Goal: Information Seeking & Learning: Learn about a topic

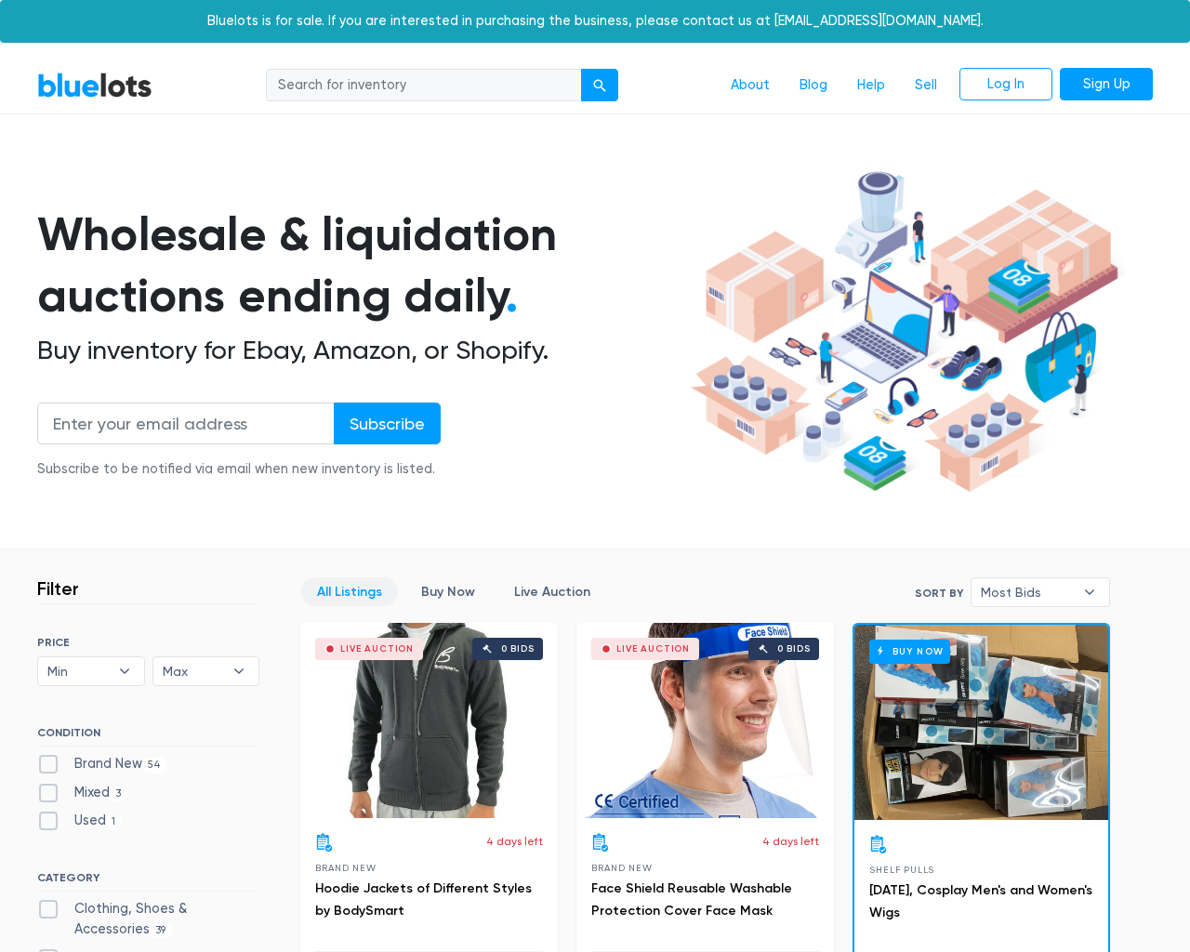
scroll to position [7929, 0]
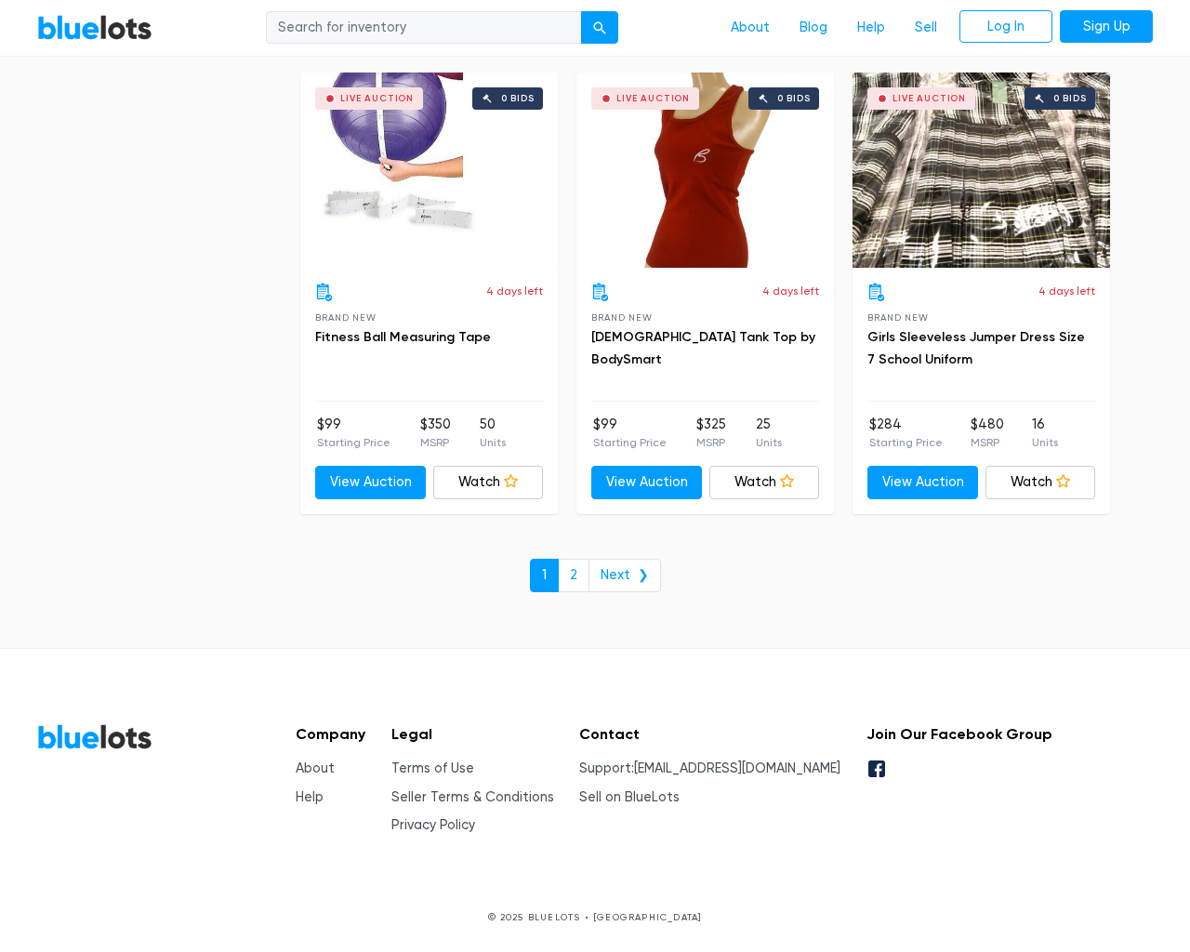
type input "the"
type input "[EMAIL_ADDRESS][DOMAIN_NAME]"
type input "e"
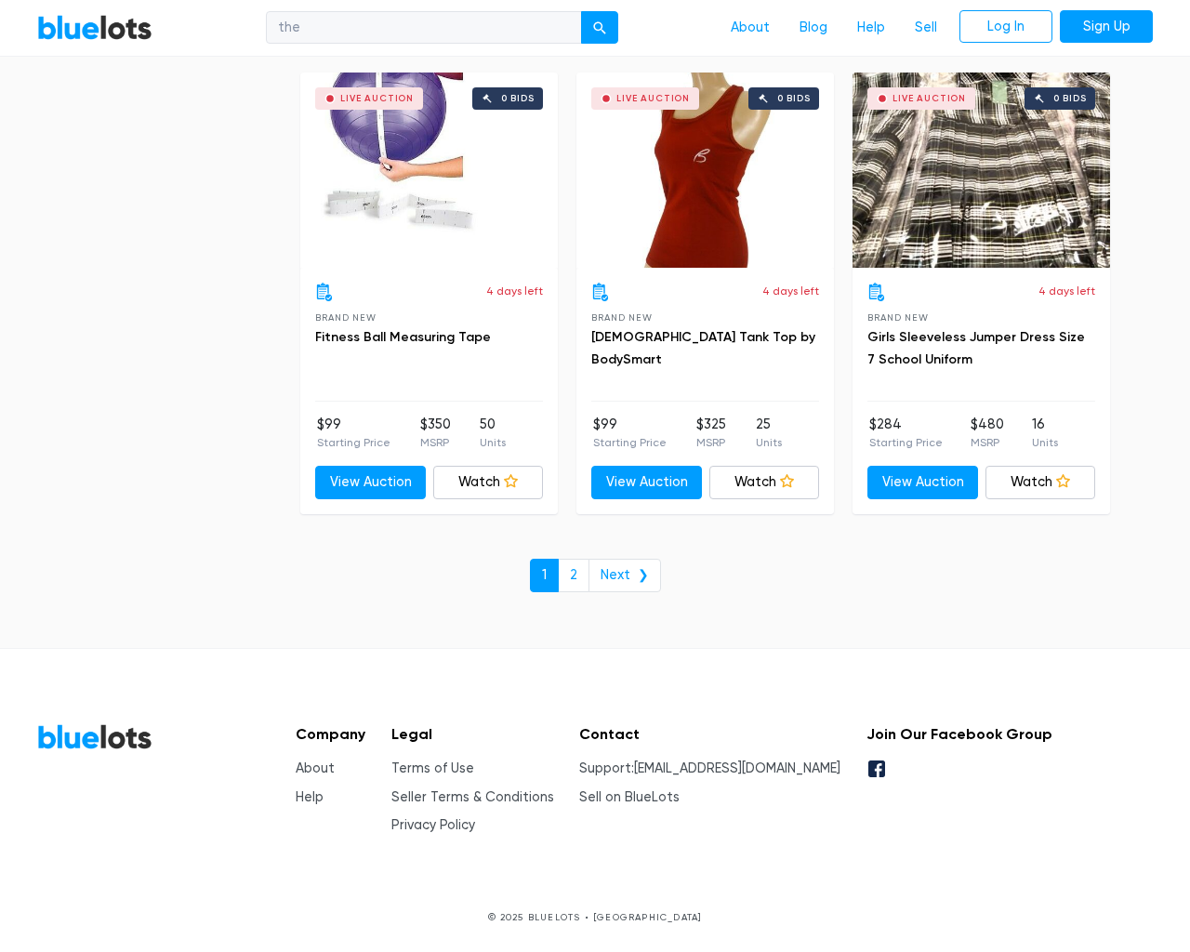
checkbox New"] "false"
type input "e"
checkbox input "false"
checkbox Accessories"] "false"
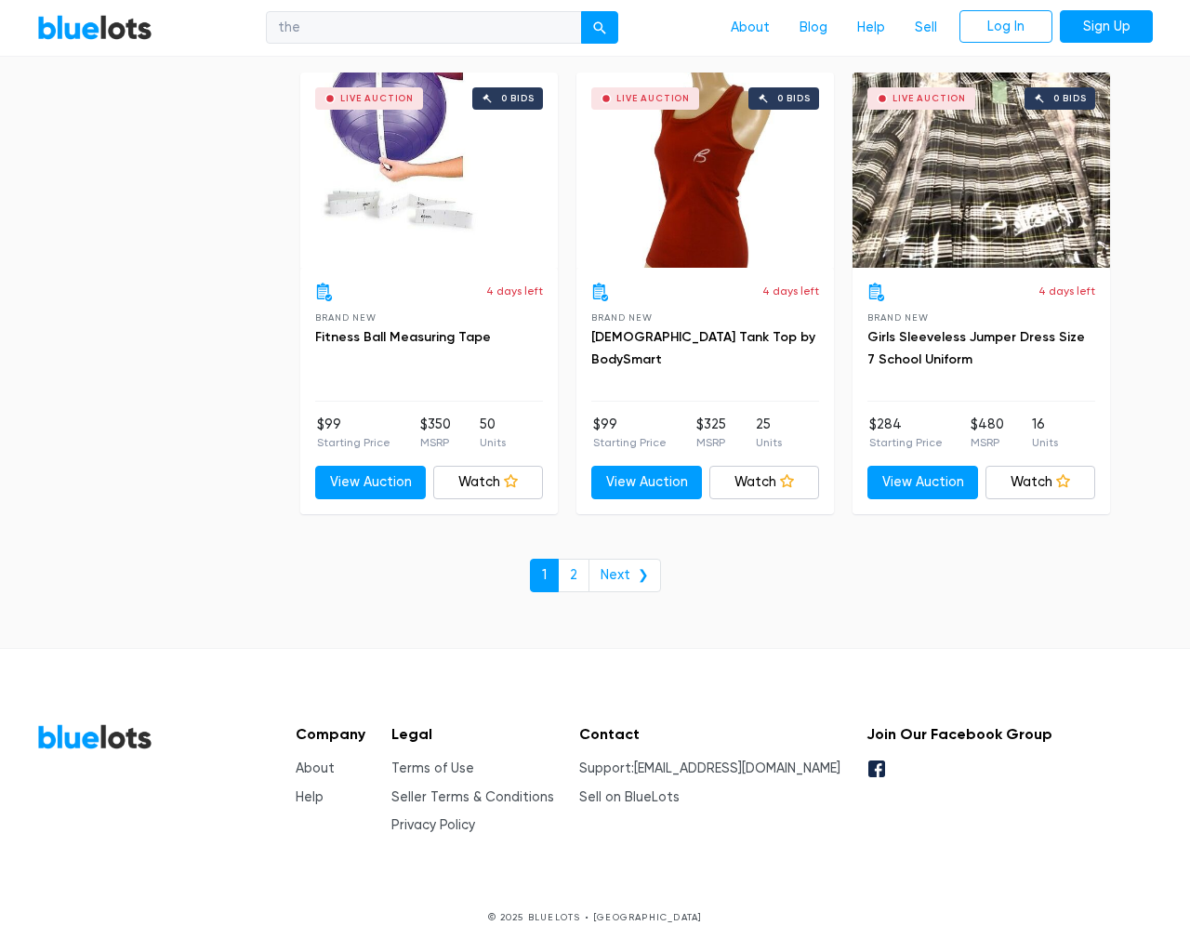
checkbox Goods"] "false"
checkbox input "false"
checkbox Merchandise"] "false"
checkbox Beauty"] "false"
checkbox Baby"] "false"
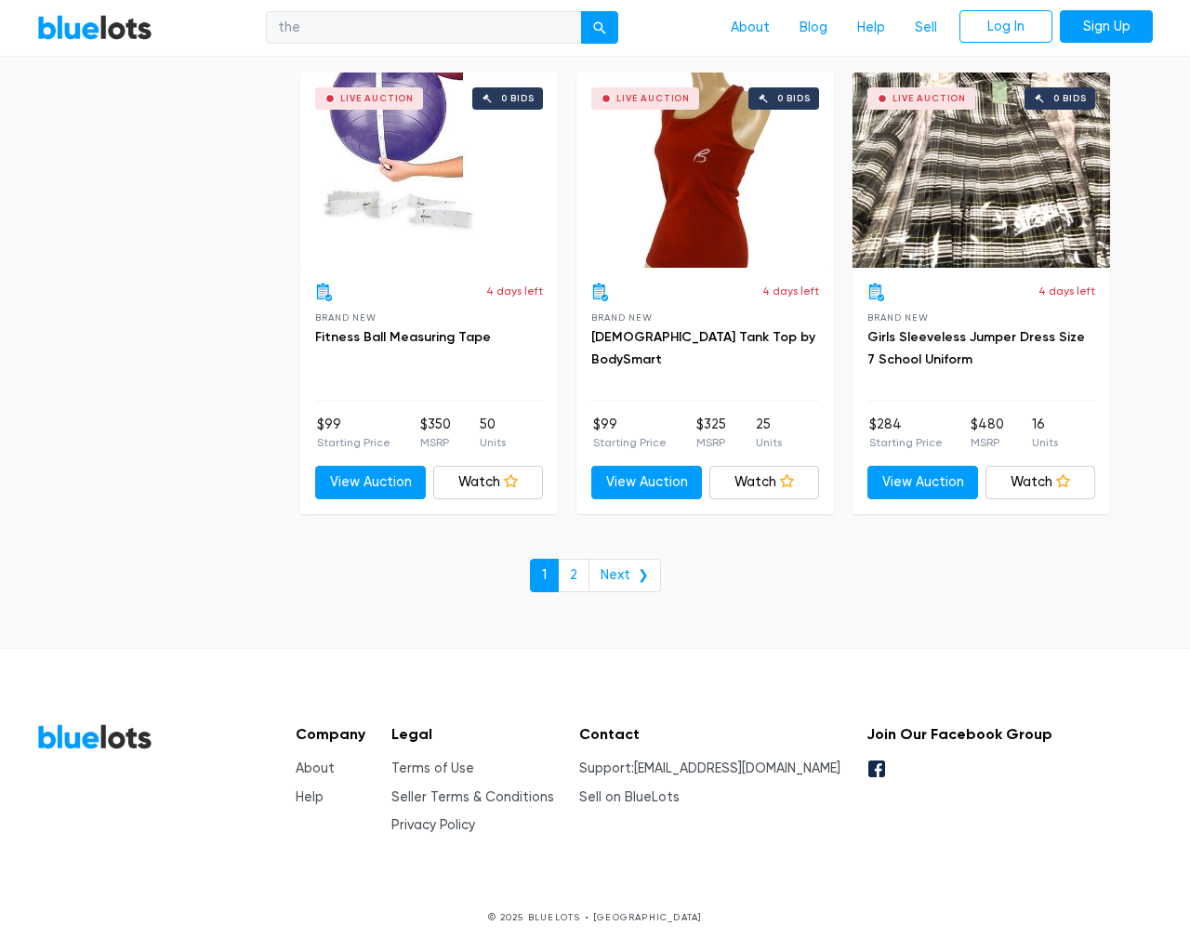
checkbox input "false"
type input "e"
select select "50000"
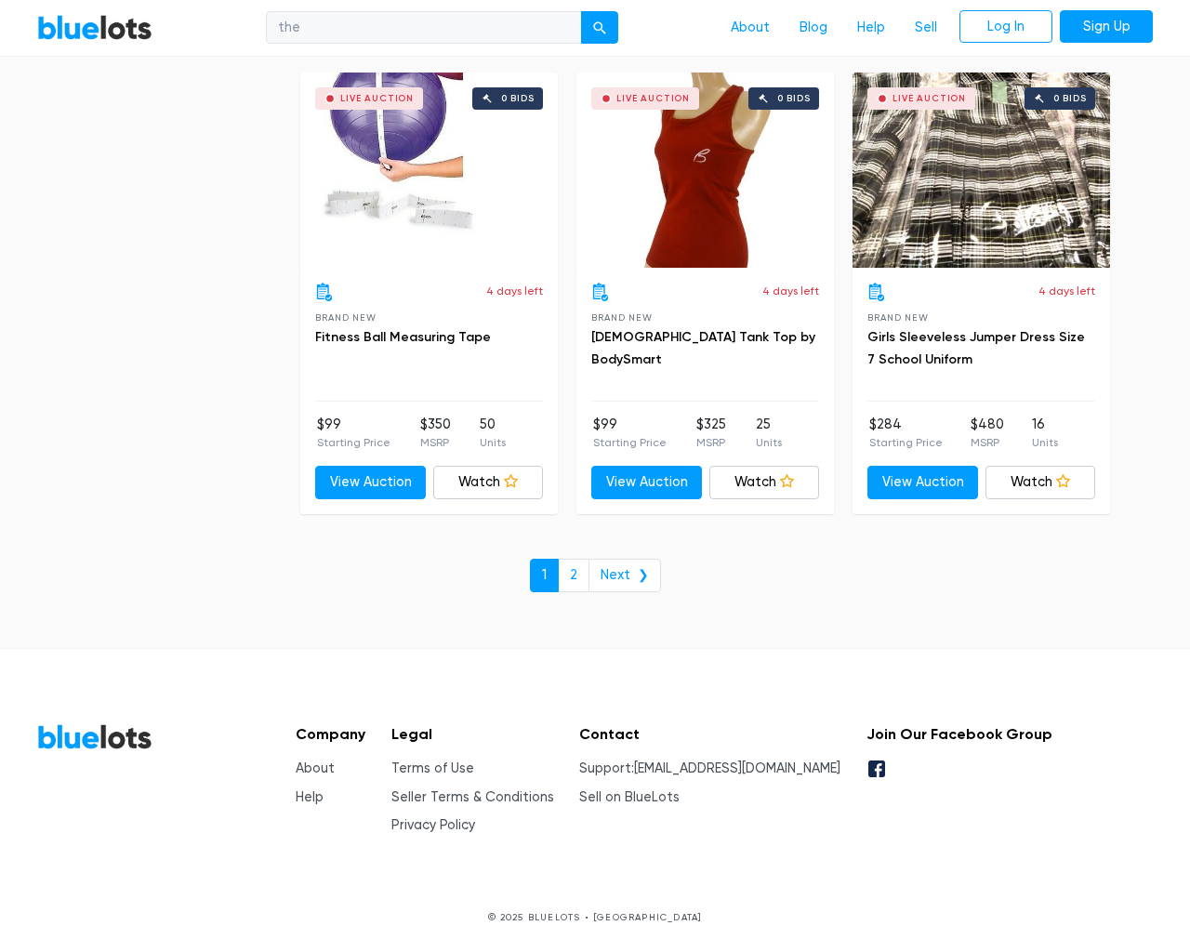
select select "highest_price"
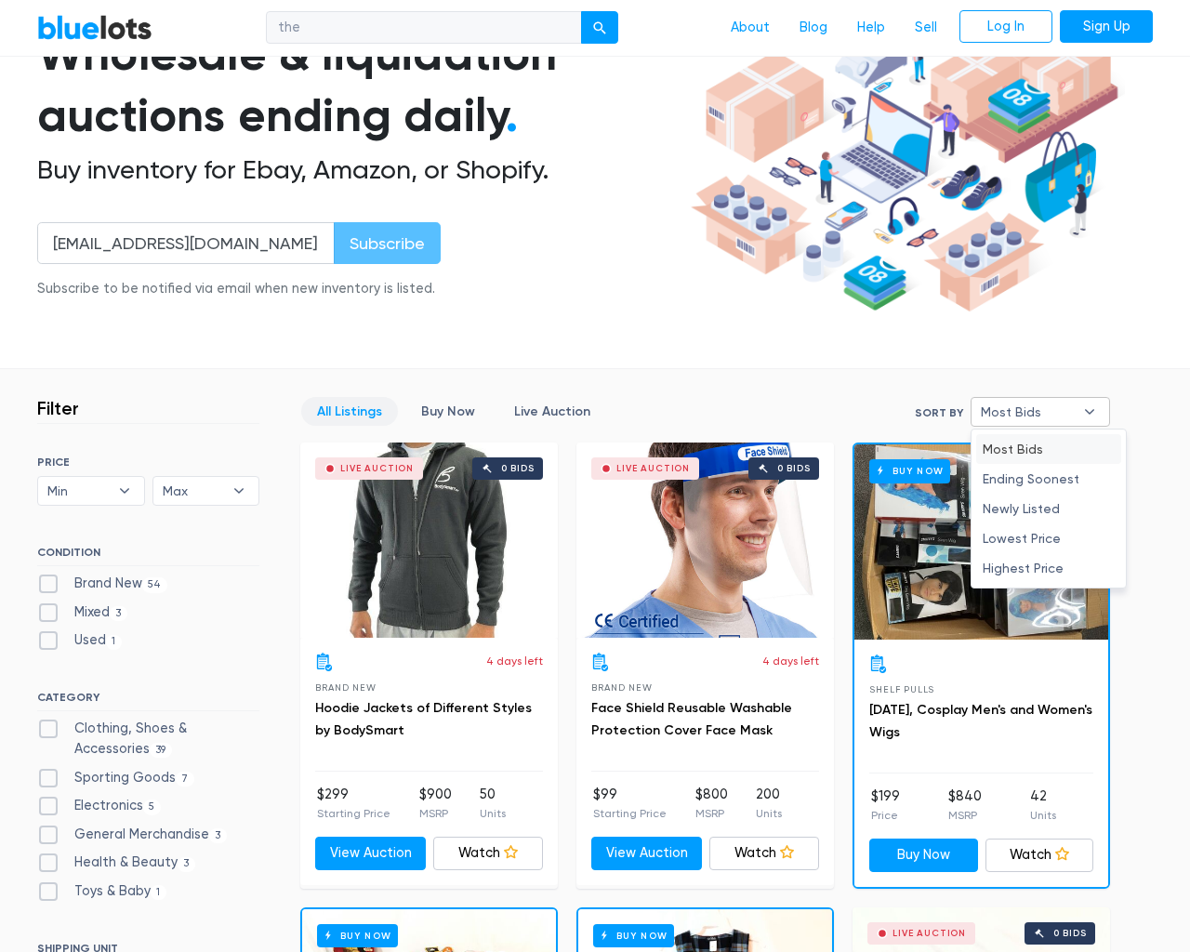
type input "e"
checkbox New"] "false"
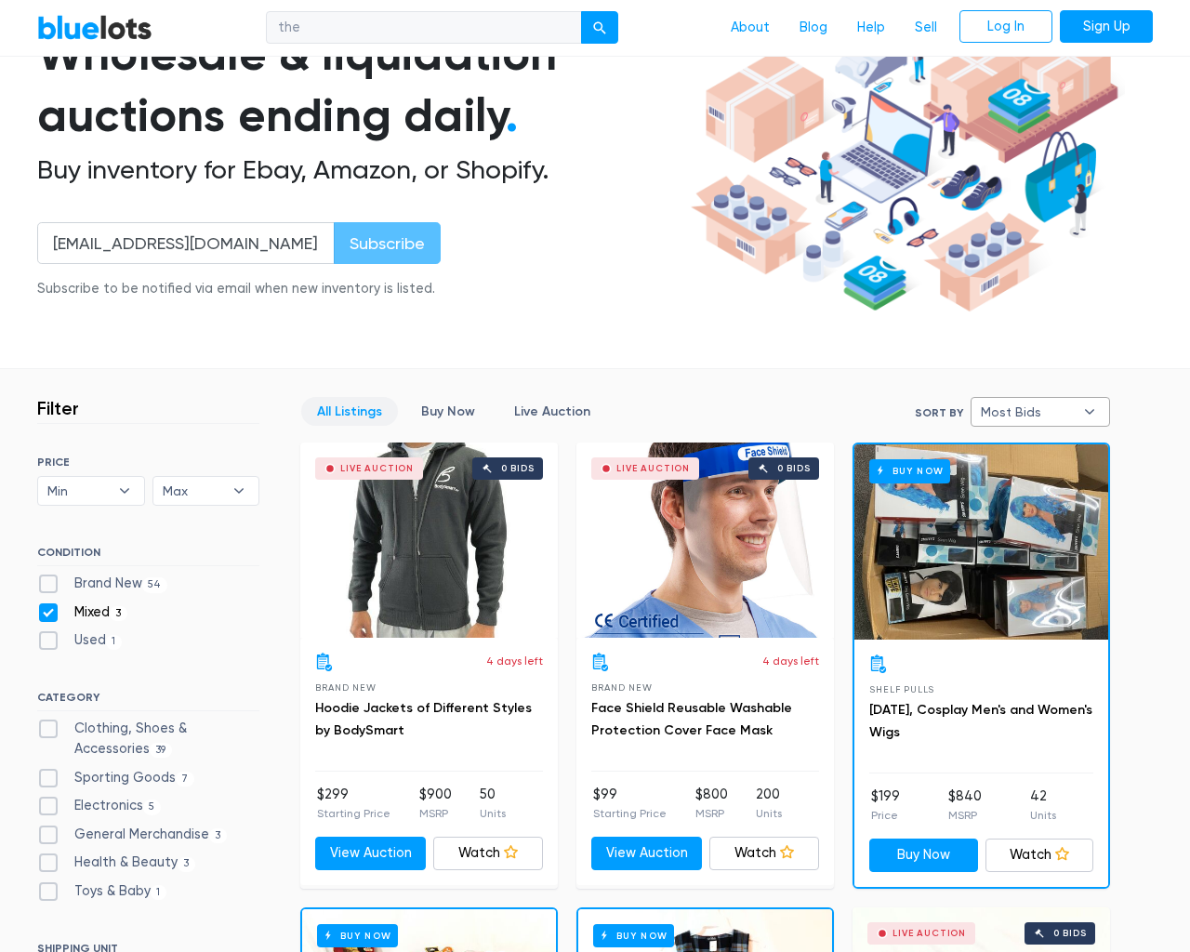
checkbox input "false"
checkbox Accessories"] "false"
checkbox Goods"] "false"
checkbox input "false"
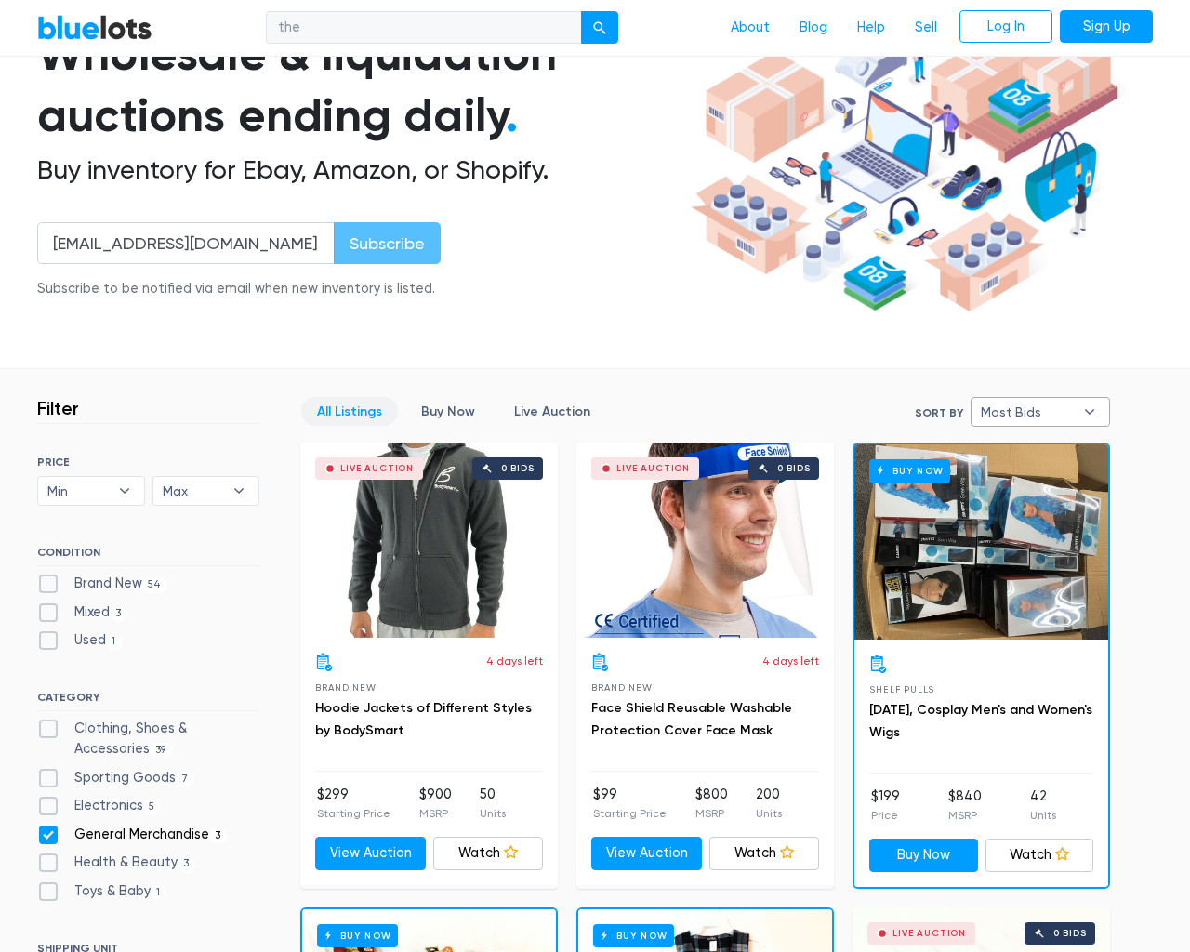
checkbox Merchandise"] "false"
checkbox Beauty"] "false"
checkbox Baby"] "false"
checkbox input "false"
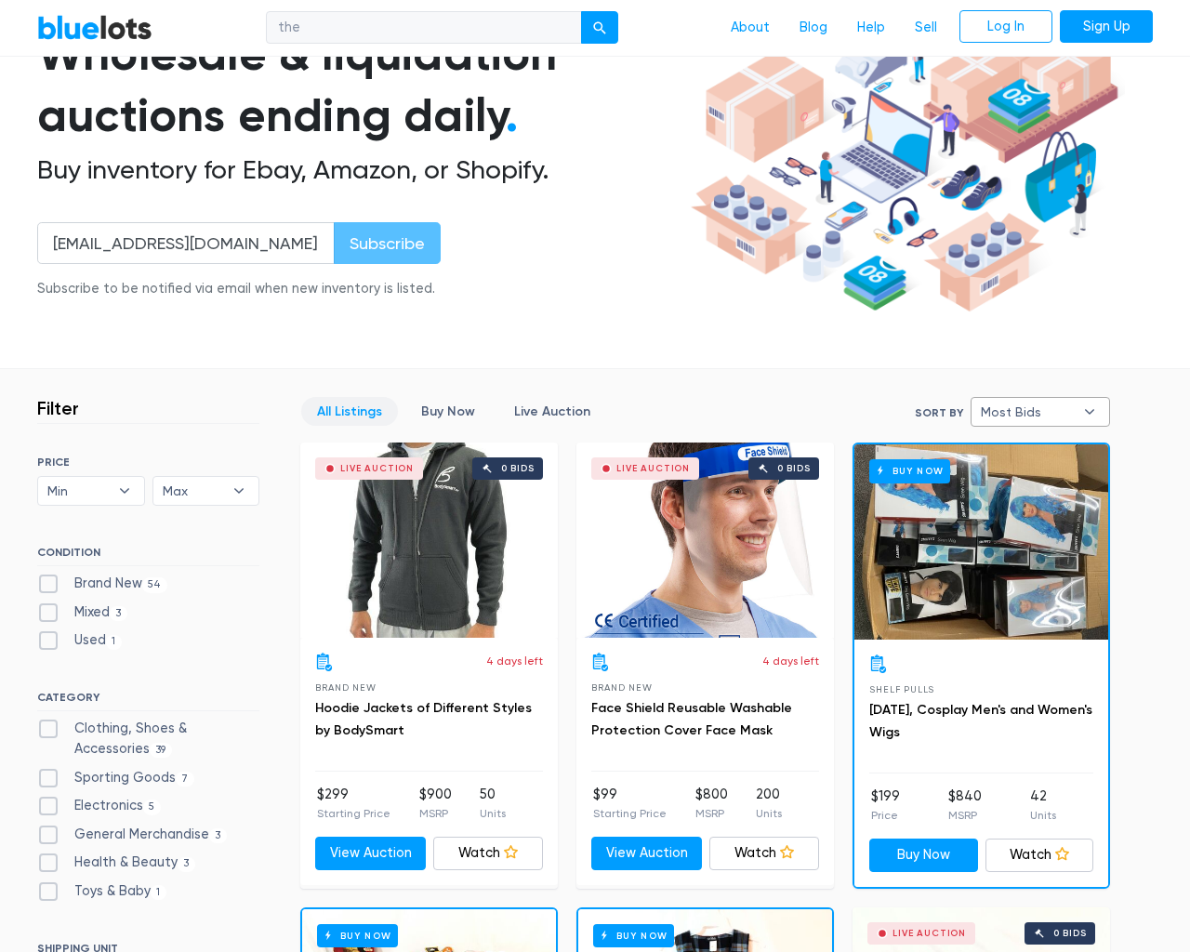
type input "e"
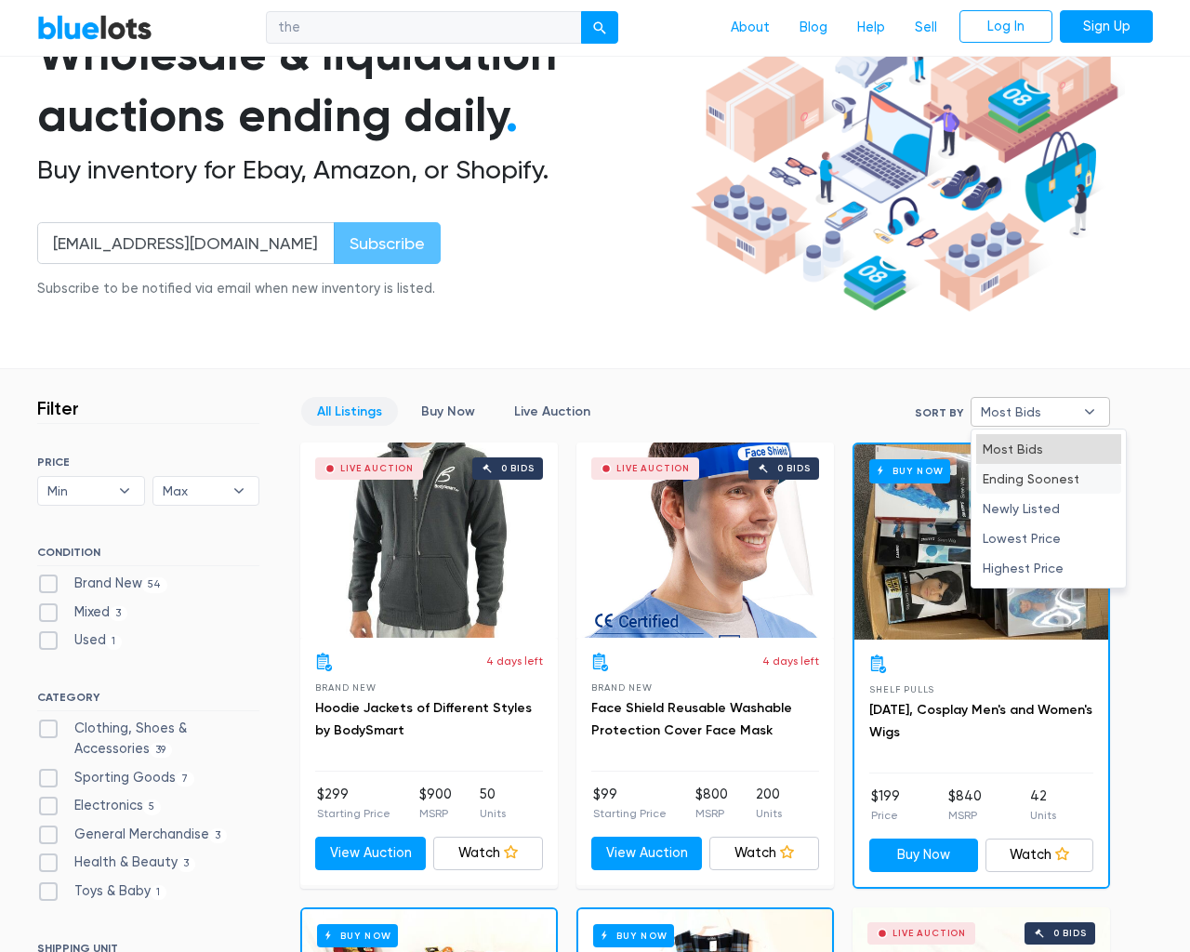
select select "most_bids"
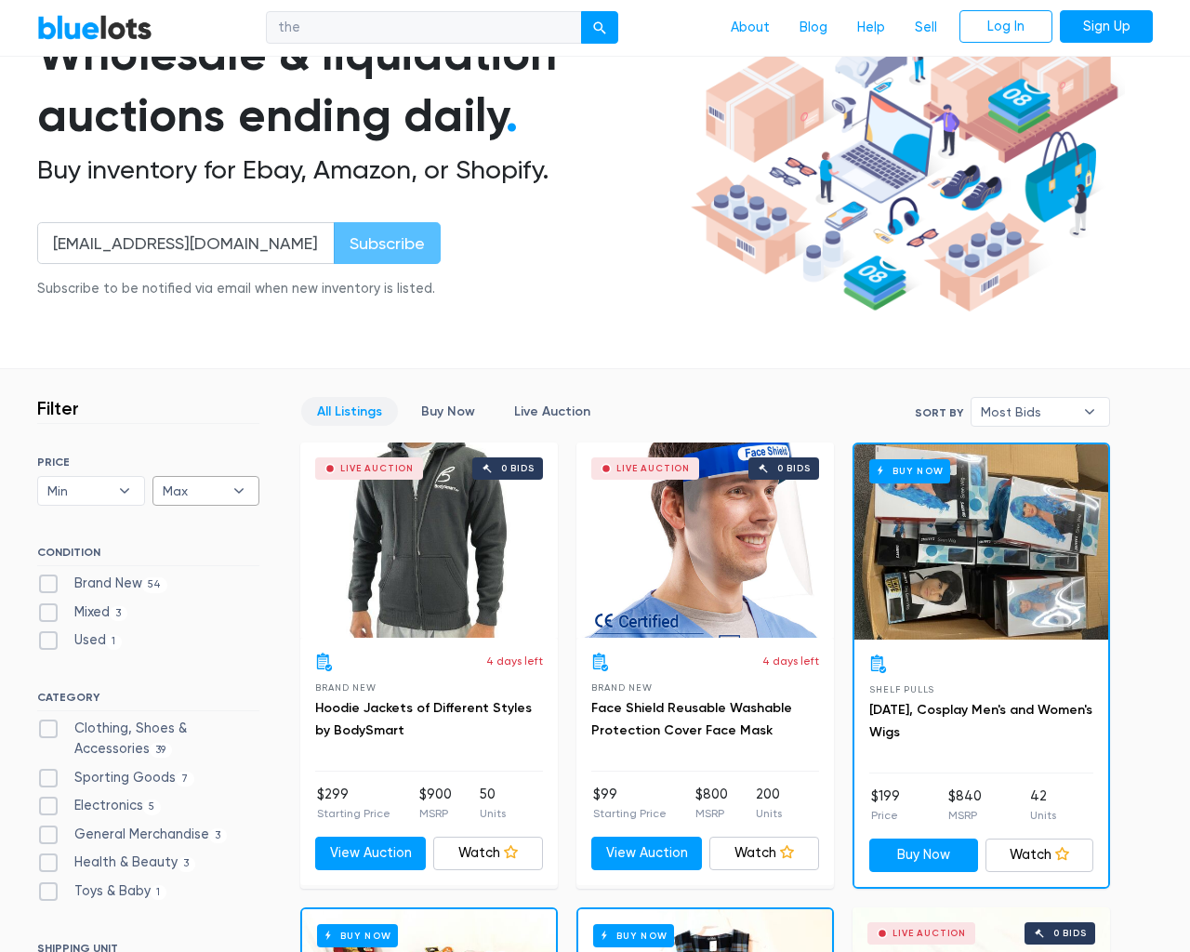
type input "e"
checkbox New"] "false"
checkbox input "false"
checkbox Accessories"] "false"
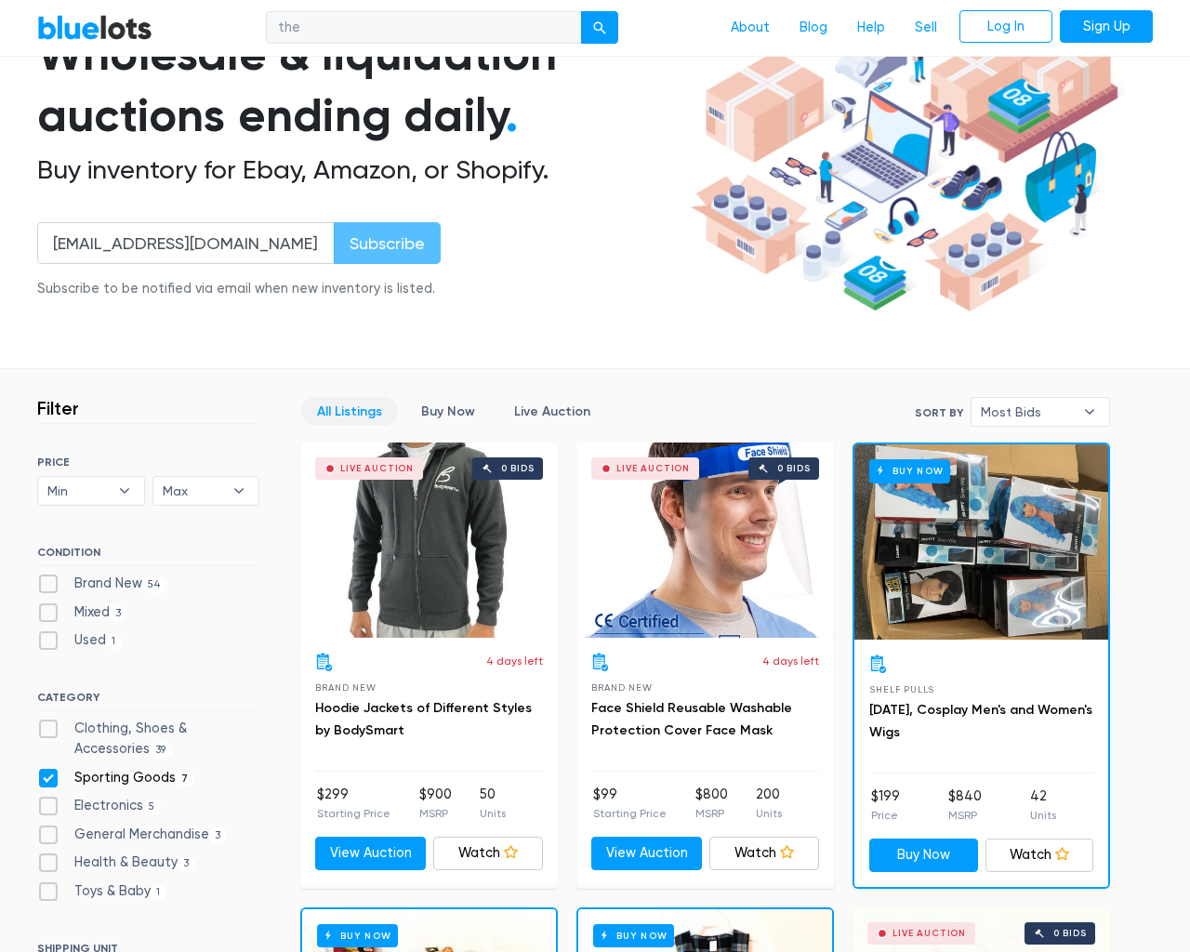
checkbox Goods"] "false"
checkbox input "false"
checkbox Merchandise"] "false"
checkbox Beauty"] "false"
checkbox Baby"] "false"
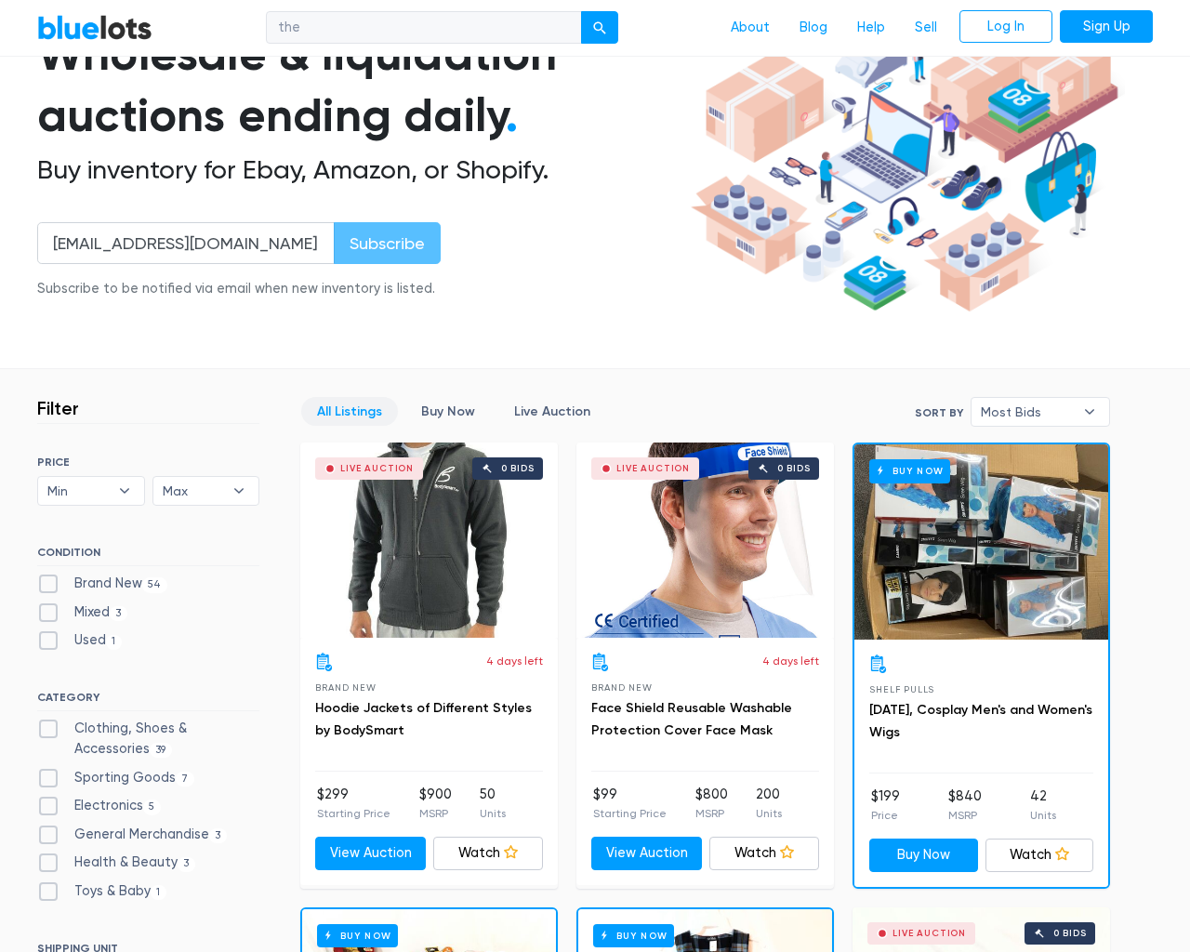
checkbox input "false"
type input "e"
select select
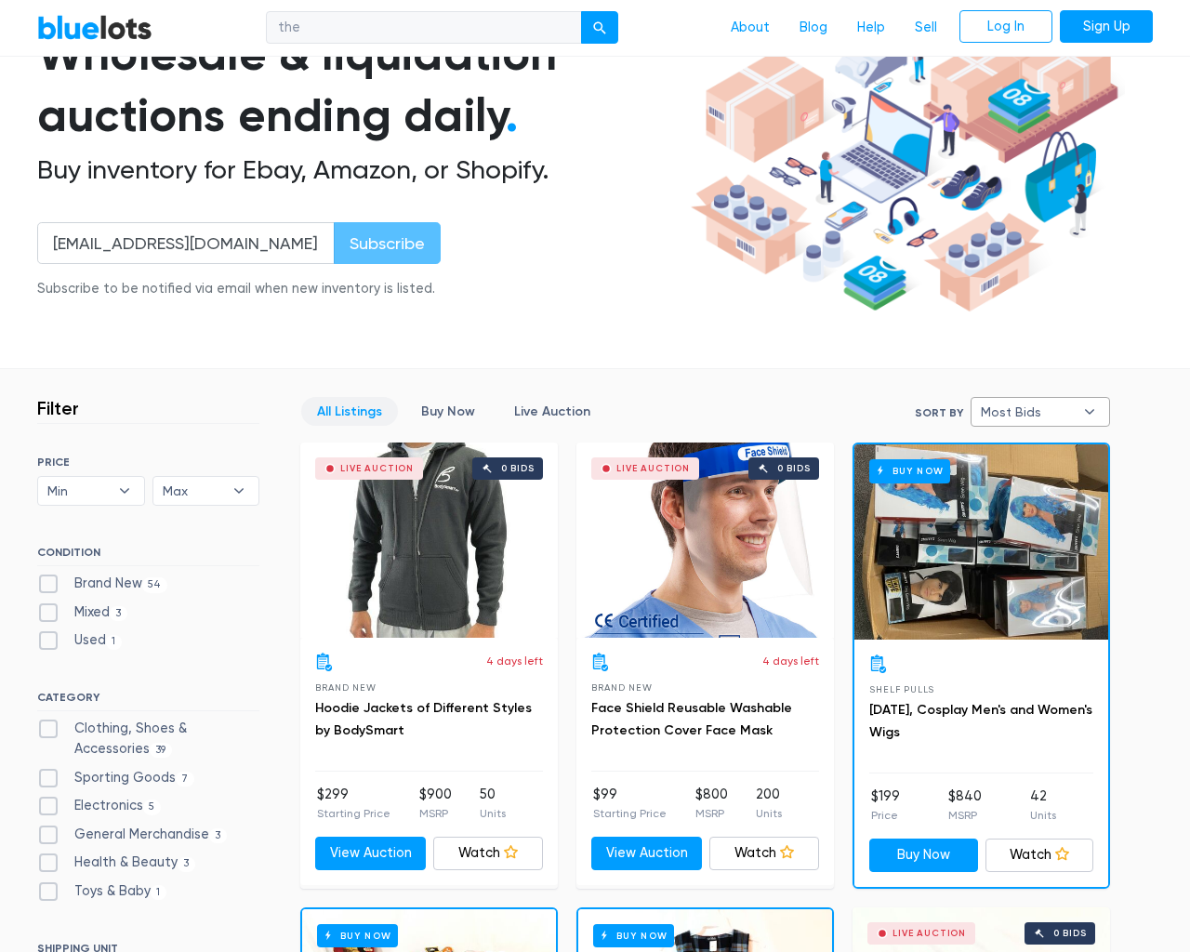
select select
select select "most_bids"
